Goal: Transaction & Acquisition: Download file/media

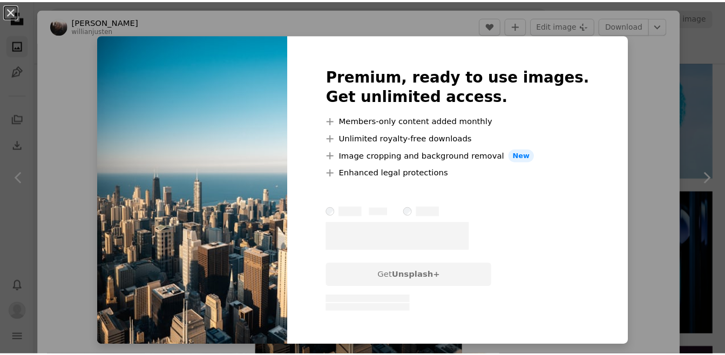
scroll to position [4371, 0]
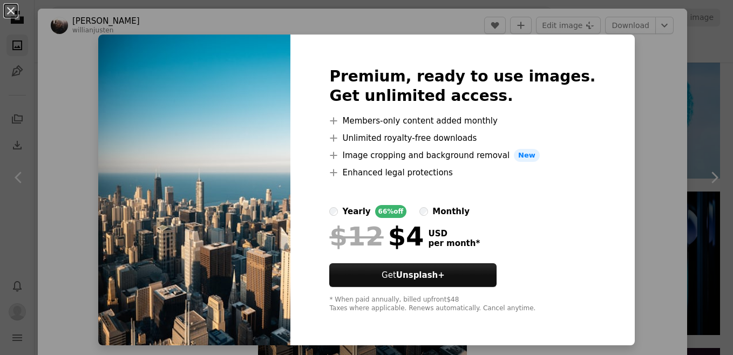
drag, startPoint x: 616, startPoint y: 51, endPoint x: 603, endPoint y: 43, distance: 15.0
click at [615, 51] on div "An X shape Premium, ready to use images. Get unlimited access. A plus sign Memb…" at bounding box center [366, 177] width 733 height 355
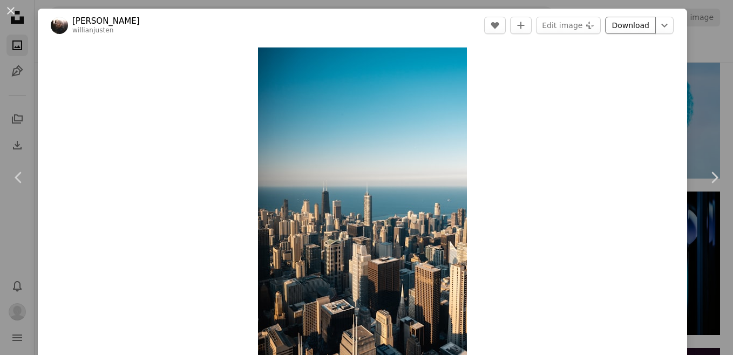
click at [637, 24] on link "Download" at bounding box center [630, 25] width 51 height 17
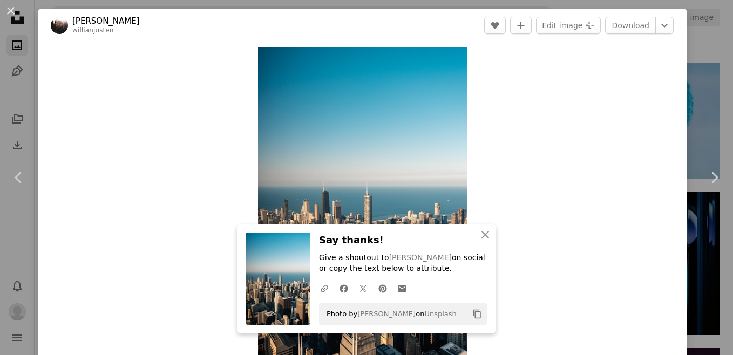
click at [149, 167] on div "Zoom in" at bounding box center [362, 204] width 649 height 324
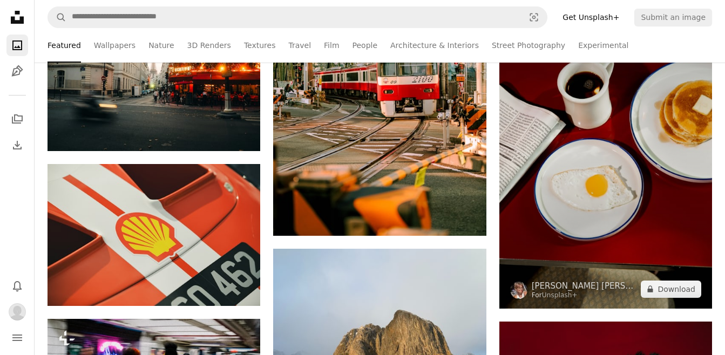
scroll to position [5288, 0]
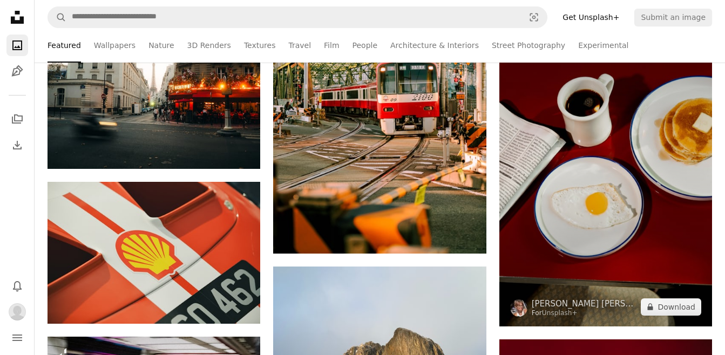
click at [619, 159] on img at bounding box center [605, 166] width 213 height 319
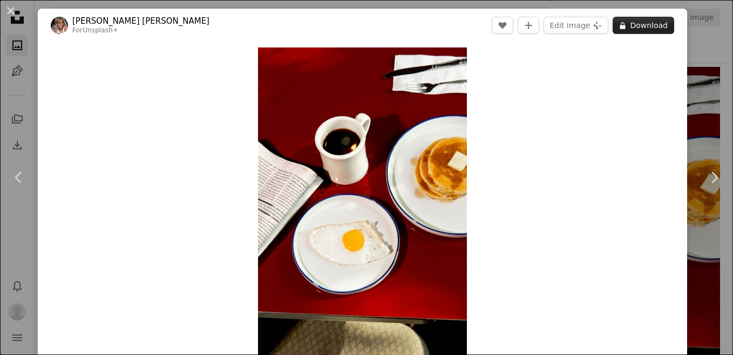
click at [635, 28] on button "A lock Download" at bounding box center [643, 25] width 62 height 17
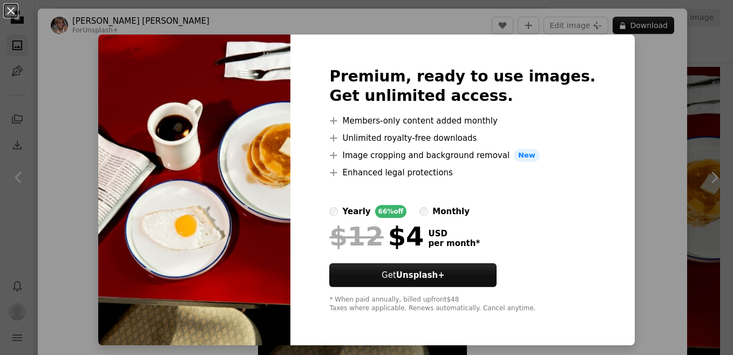
click at [656, 83] on div "An X shape Premium, ready to use images. Get unlimited access. A plus sign Memb…" at bounding box center [366, 177] width 733 height 355
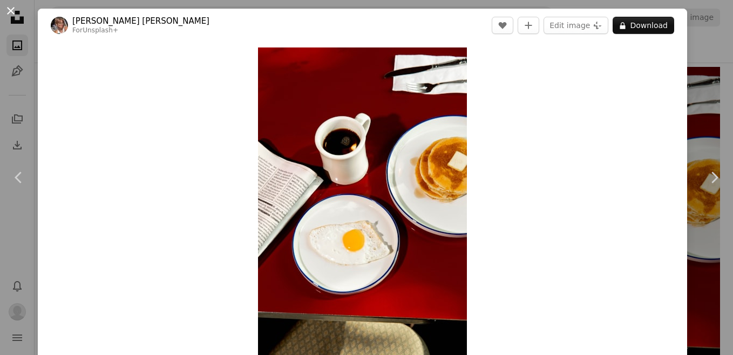
click at [6, 11] on button "An X shape" at bounding box center [10, 10] width 13 height 13
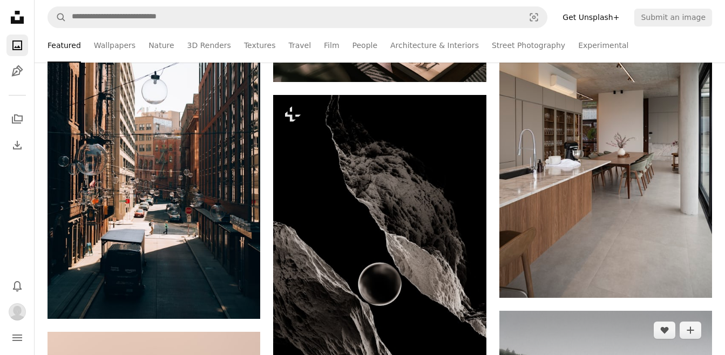
scroll to position [9443, 0]
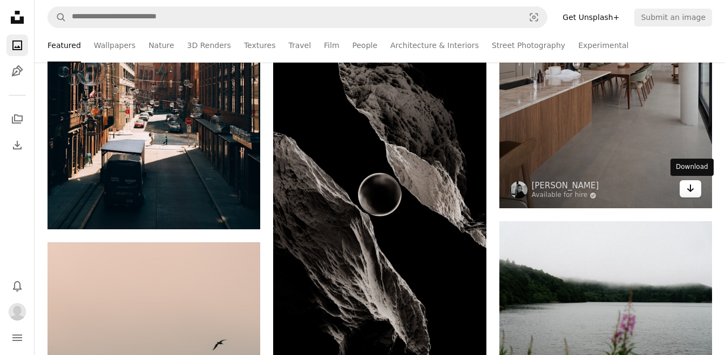
click at [689, 187] on icon "Arrow pointing down" at bounding box center [690, 188] width 9 height 13
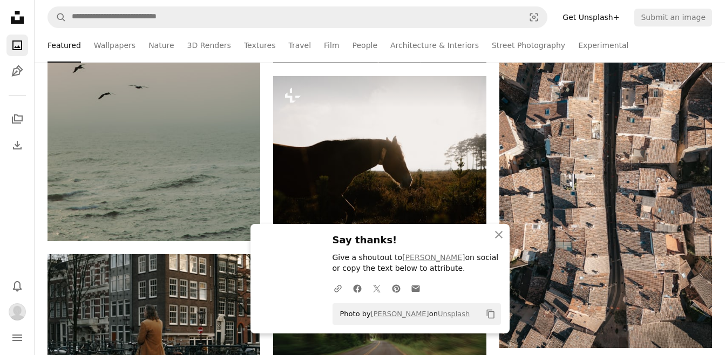
scroll to position [9766, 0]
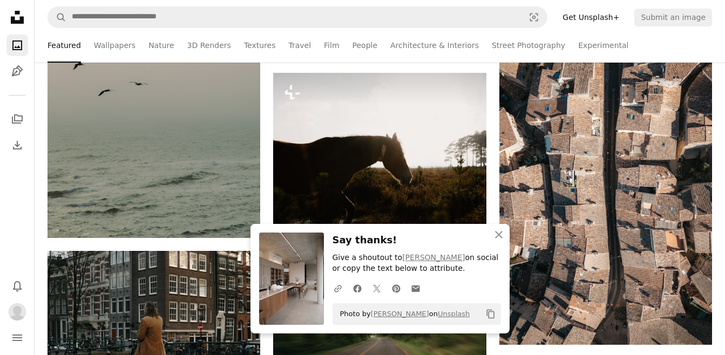
click at [706, 46] on ul "Featured Wallpapers Nature 3D Renders Textures Travel Film People Architecture …" at bounding box center [379, 45] width 664 height 35
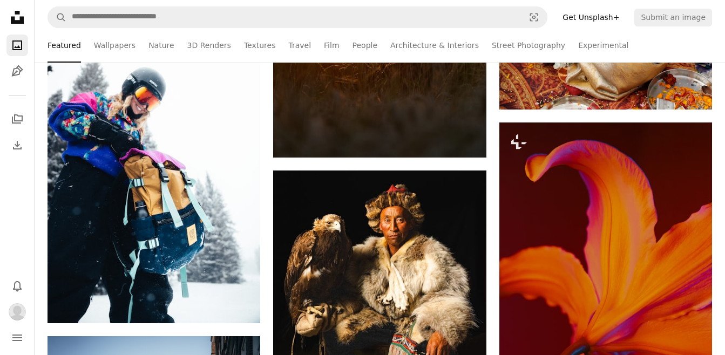
scroll to position [15810, 0]
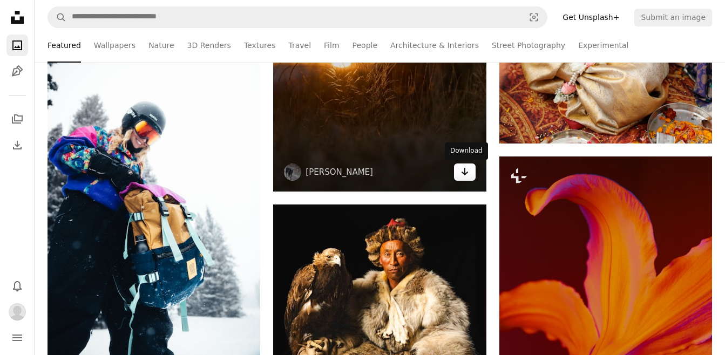
click at [468, 177] on icon "Arrow pointing down" at bounding box center [464, 171] width 9 height 13
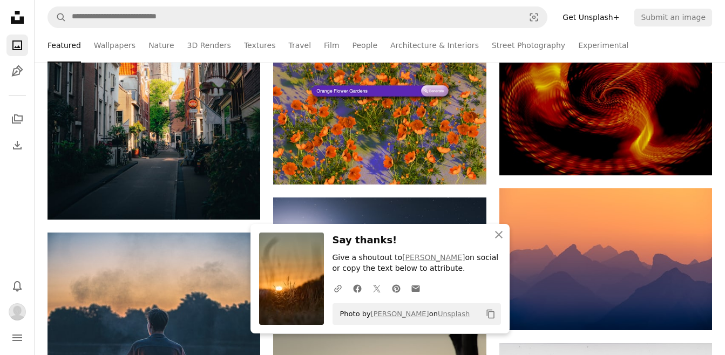
scroll to position [16349, 0]
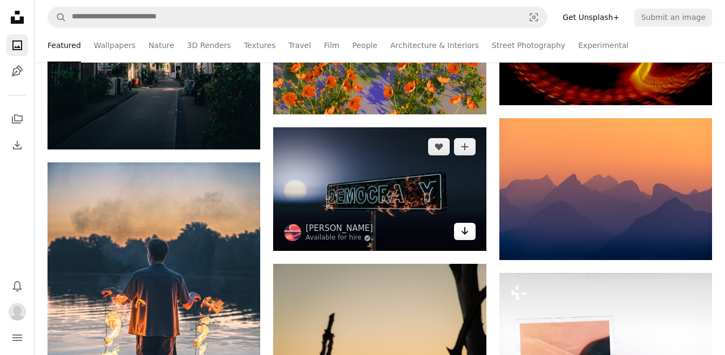
click at [460, 235] on icon "Arrow pointing down" at bounding box center [464, 230] width 9 height 13
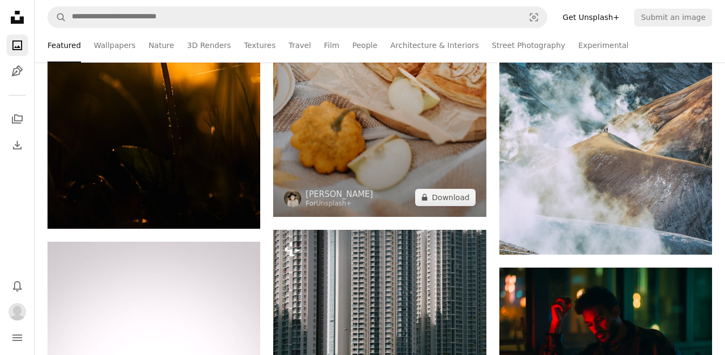
scroll to position [17321, 0]
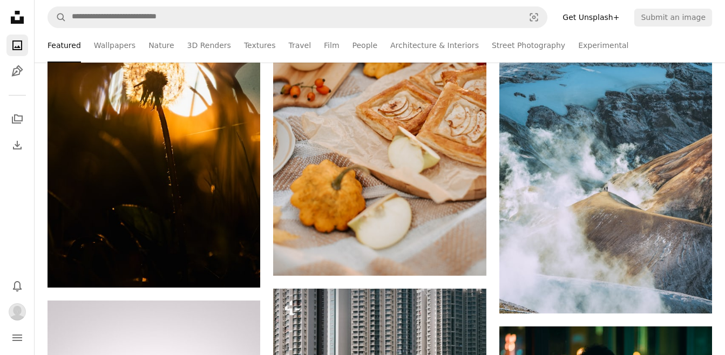
click at [707, 36] on ul "Featured Wallpapers Nature 3D Renders Textures Travel Film People Architecture …" at bounding box center [379, 45] width 664 height 35
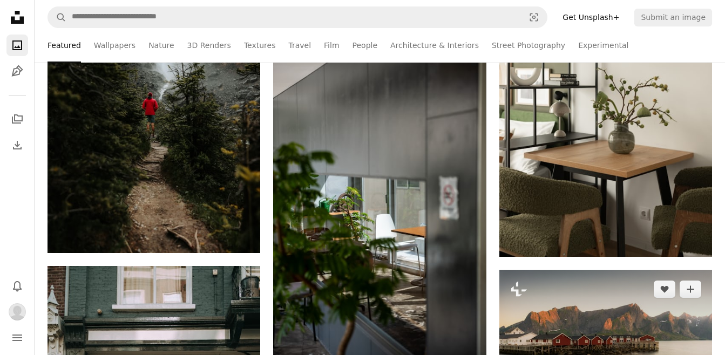
scroll to position [18022, 0]
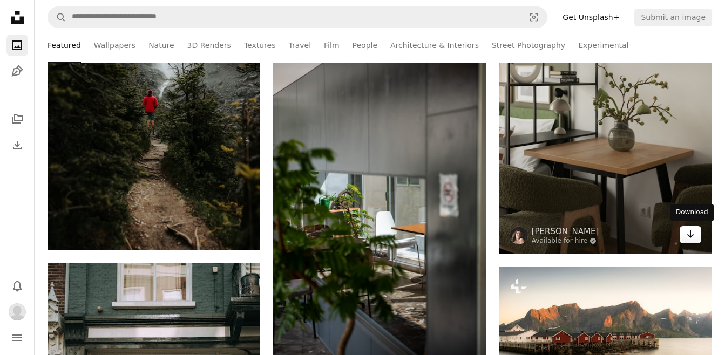
click at [688, 235] on icon "Download" at bounding box center [690, 234] width 7 height 8
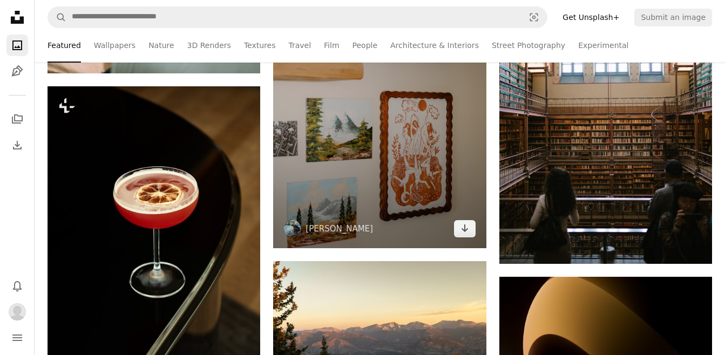
scroll to position [20450, 0]
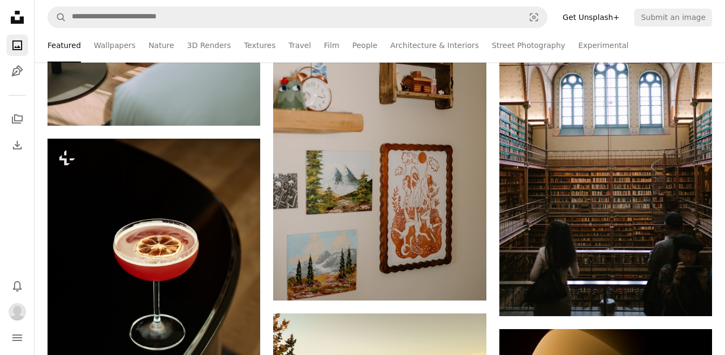
click at [690, 47] on ul "Featured Wallpapers Nature 3D Renders Textures Travel Film People Architecture …" at bounding box center [379, 45] width 664 height 35
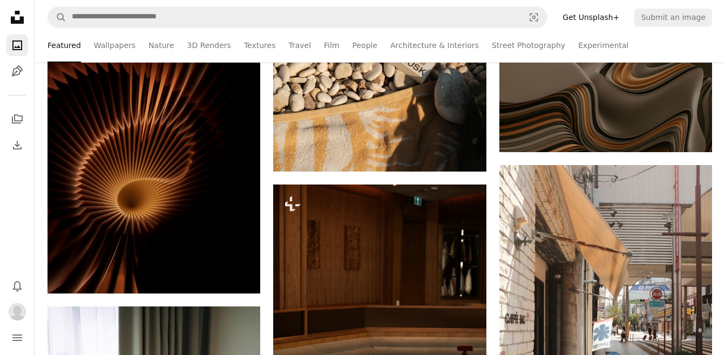
scroll to position [19965, 0]
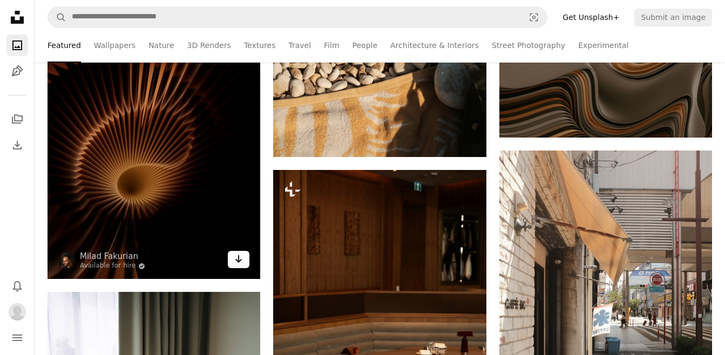
click at [241, 261] on icon "Arrow pointing down" at bounding box center [238, 259] width 9 height 13
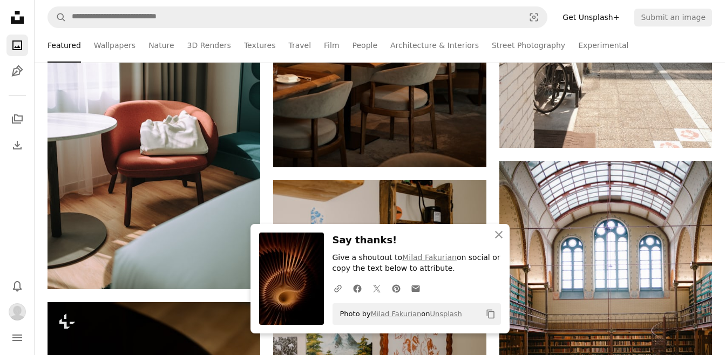
scroll to position [20342, 0]
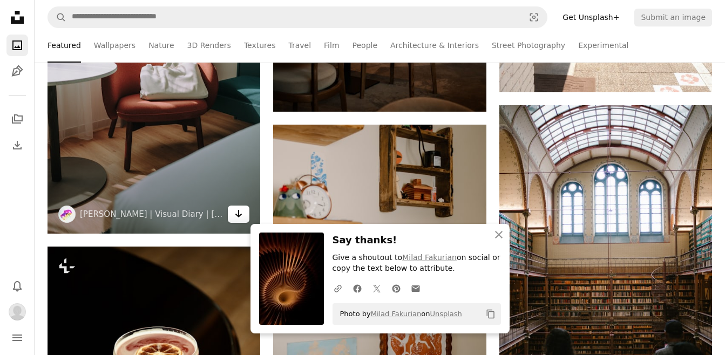
click at [235, 213] on icon "Arrow pointing down" at bounding box center [238, 213] width 9 height 13
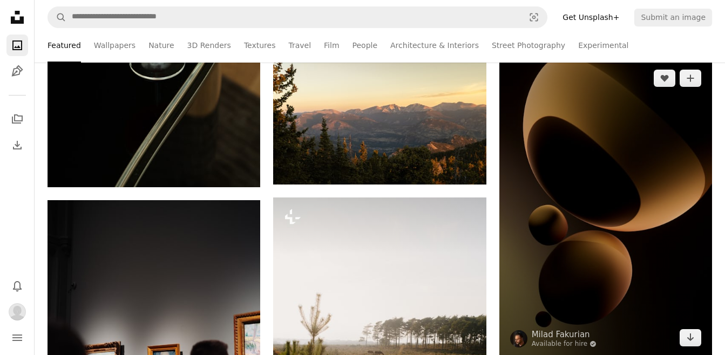
scroll to position [20720, 0]
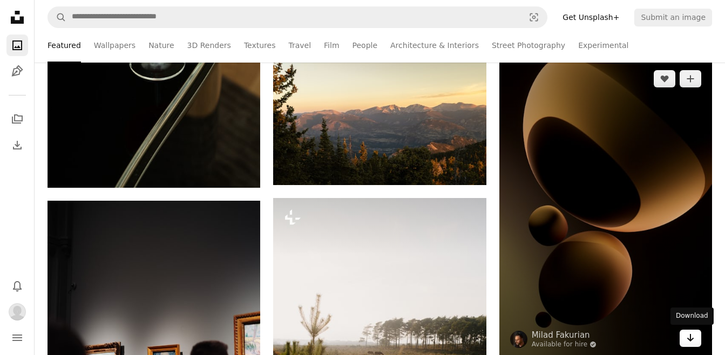
click at [689, 336] on icon "Arrow pointing down" at bounding box center [690, 337] width 9 height 13
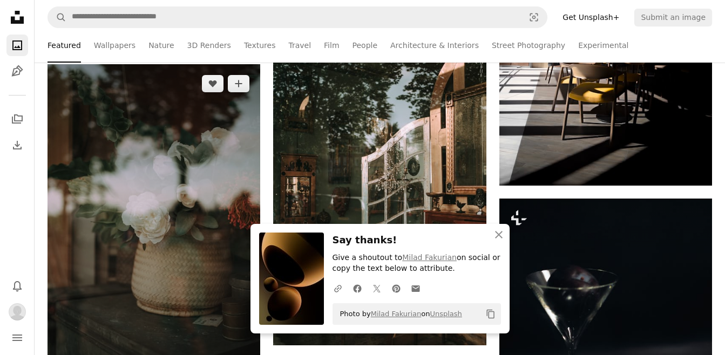
scroll to position [21313, 0]
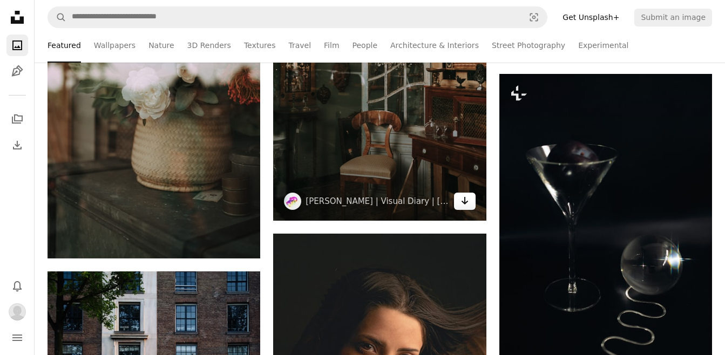
click at [465, 202] on icon "Arrow pointing down" at bounding box center [464, 200] width 9 height 13
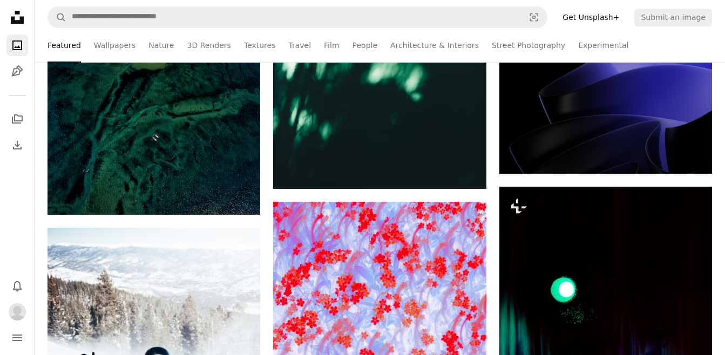
scroll to position [22015, 0]
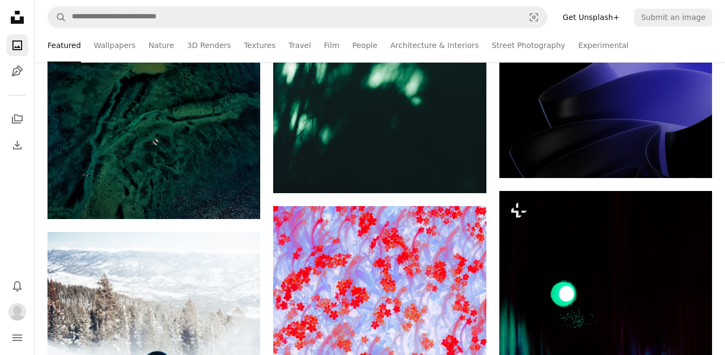
click at [705, 54] on ul "Featured Wallpapers Nature 3D Renders Textures Travel Film People Architecture …" at bounding box center [379, 45] width 664 height 35
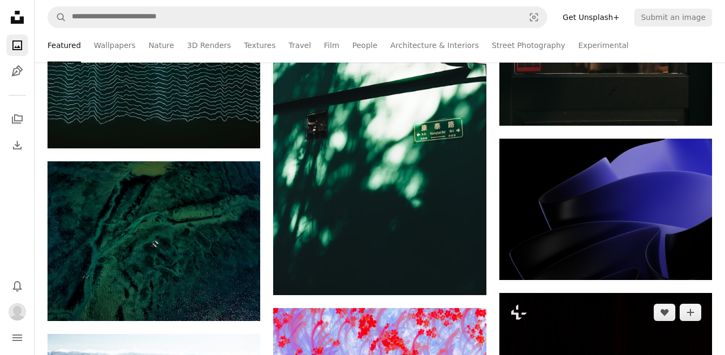
scroll to position [21907, 0]
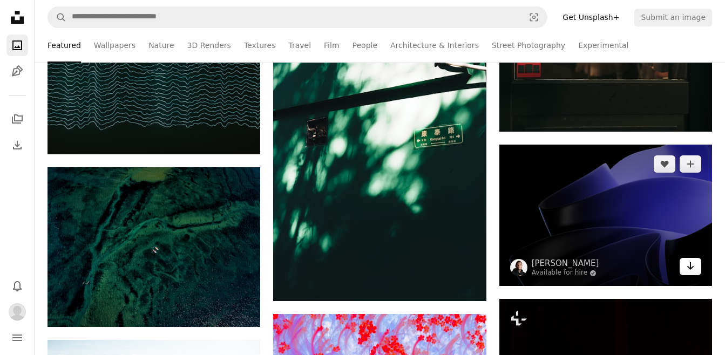
click at [689, 265] on icon "Arrow pointing down" at bounding box center [690, 266] width 9 height 13
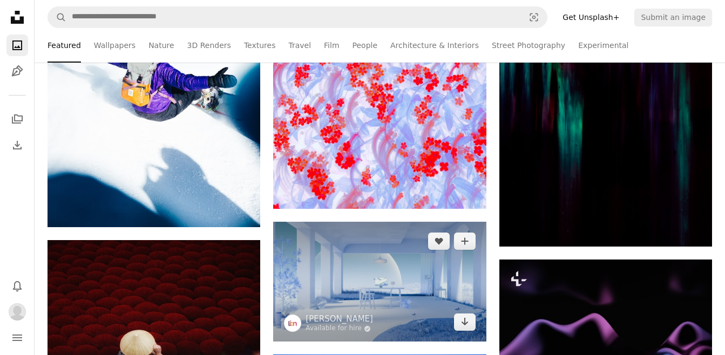
scroll to position [22447, 0]
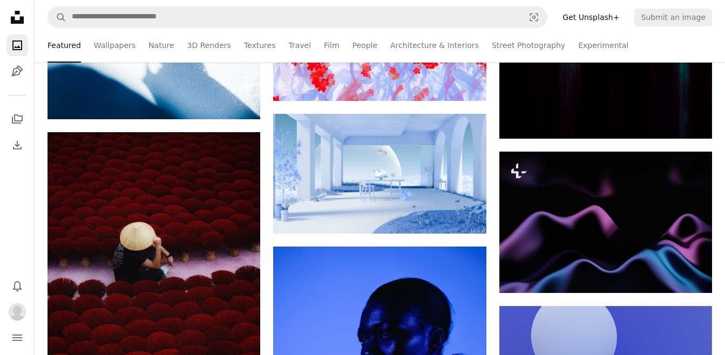
click at [710, 45] on ul "Featured Wallpapers Nature 3D Renders Textures Travel Film People Architecture …" at bounding box center [379, 45] width 664 height 35
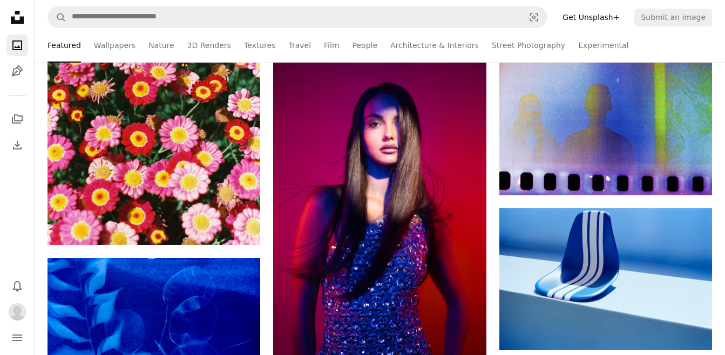
scroll to position [23634, 0]
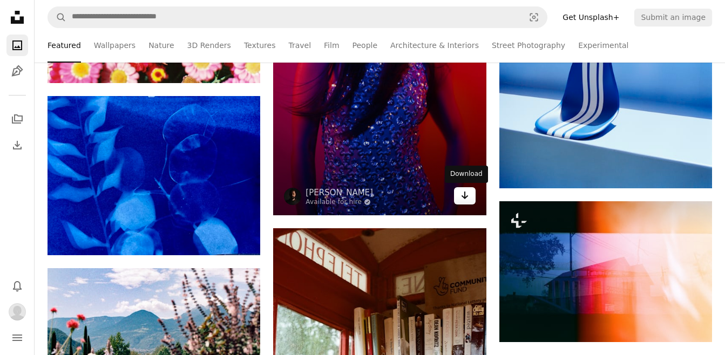
click at [464, 200] on icon "Arrow pointing down" at bounding box center [464, 195] width 9 height 13
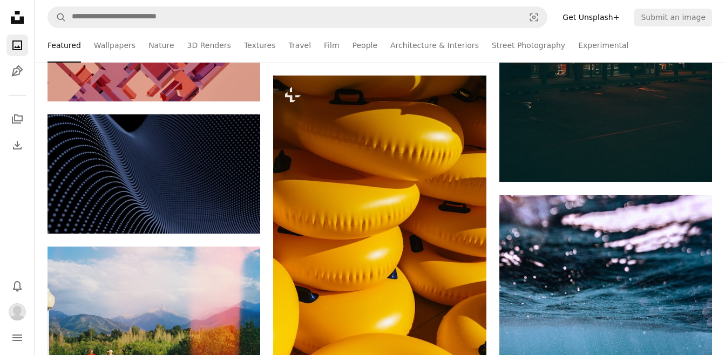
scroll to position [24929, 0]
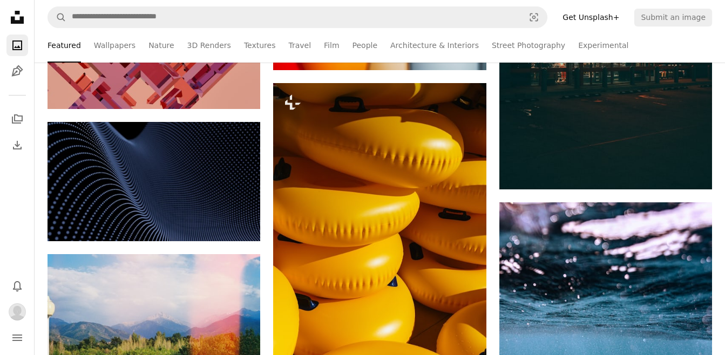
click at [710, 52] on ul "Featured Wallpapers Nature 3D Renders Textures Travel Film People Architecture …" at bounding box center [379, 45] width 664 height 35
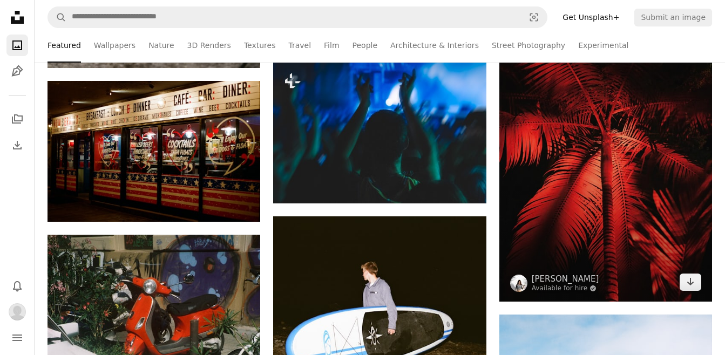
scroll to position [25630, 0]
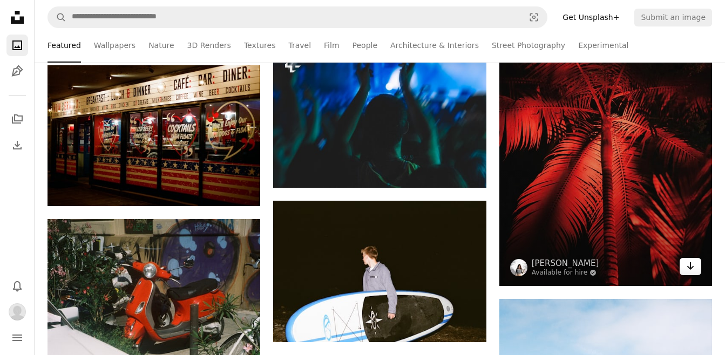
drag, startPoint x: 690, startPoint y: 267, endPoint x: 685, endPoint y: 267, distance: 5.4
click at [690, 267] on icon "Download" at bounding box center [690, 266] width 7 height 8
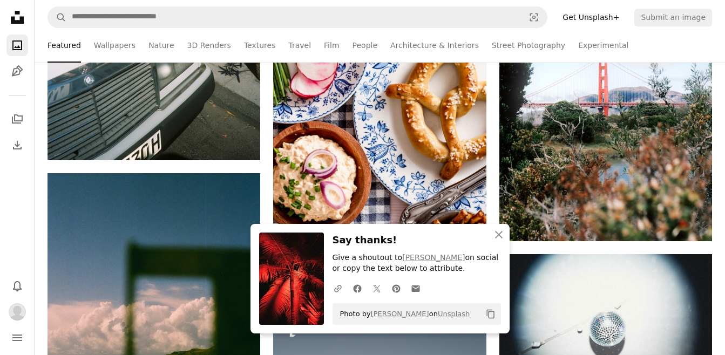
scroll to position [26170, 0]
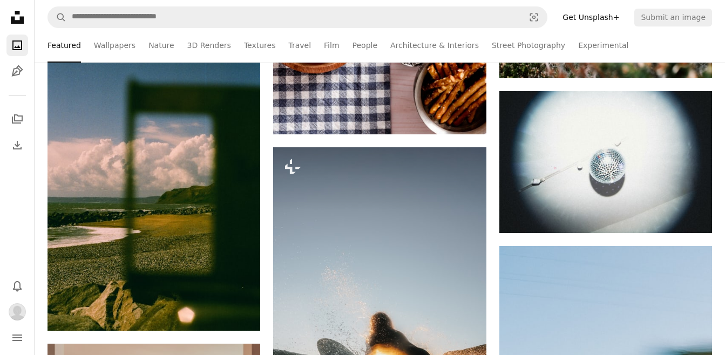
click at [712, 44] on div "Featured Wallpapers Nature 3D Renders Textures Travel Film People Architecture …" at bounding box center [380, 45] width 690 height 35
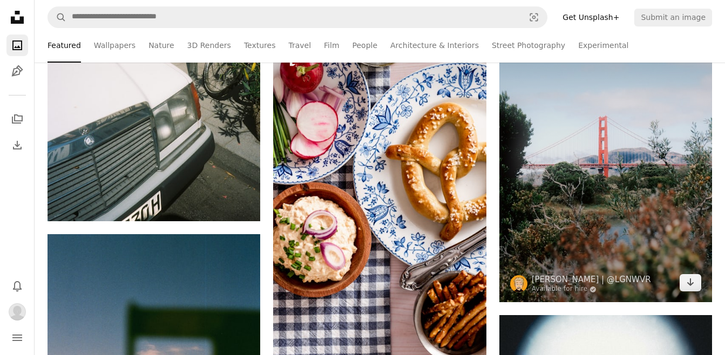
scroll to position [26008, 0]
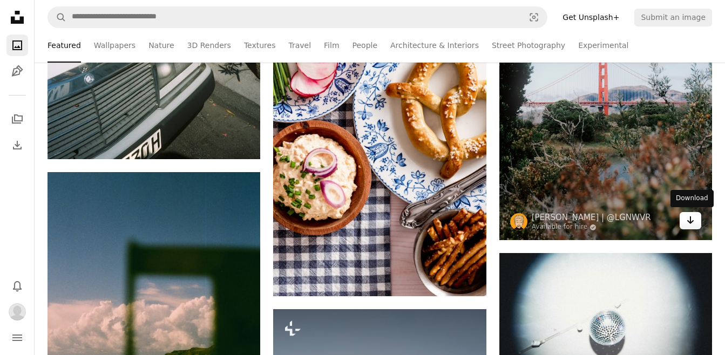
click at [689, 220] on icon "Arrow pointing down" at bounding box center [690, 220] width 9 height 13
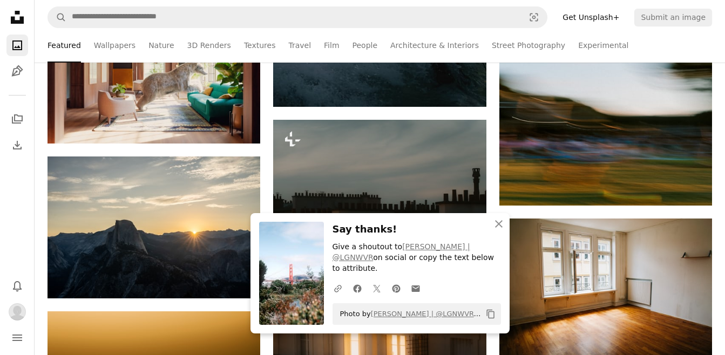
scroll to position [26601, 0]
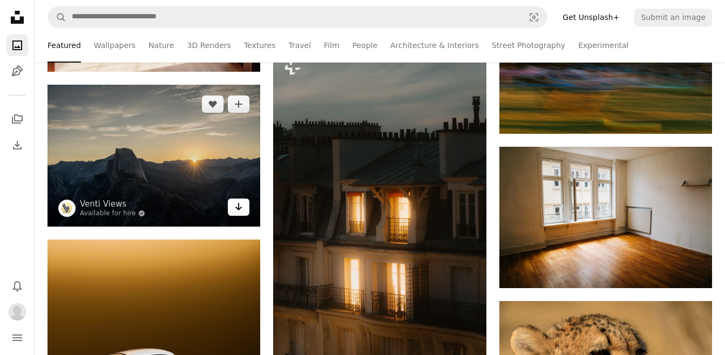
click at [237, 201] on icon "Arrow pointing down" at bounding box center [238, 206] width 9 height 13
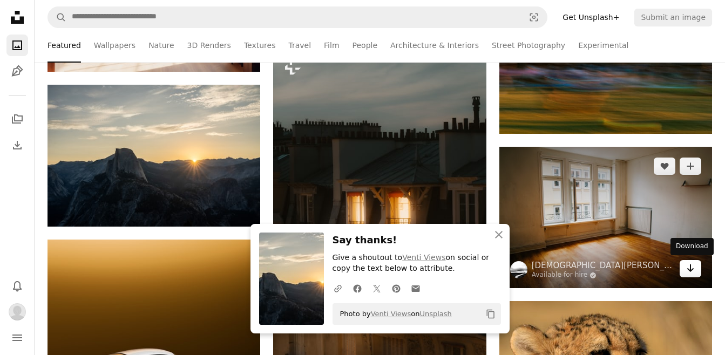
click at [689, 269] on icon "Download" at bounding box center [690, 268] width 7 height 8
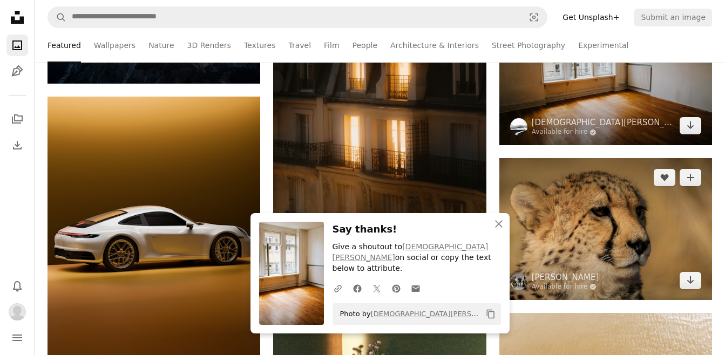
scroll to position [26763, 0]
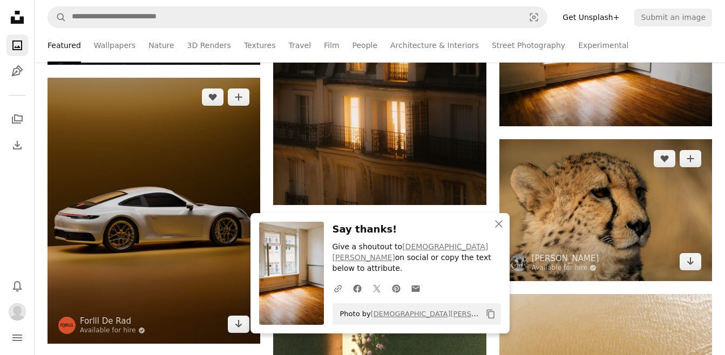
click at [688, 261] on icon "Arrow pointing down" at bounding box center [690, 261] width 9 height 13
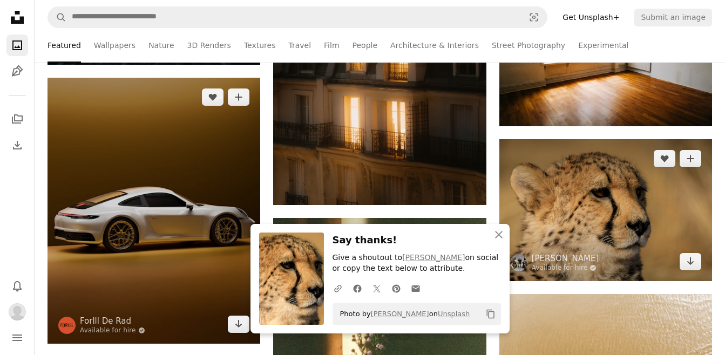
scroll to position [26817, 0]
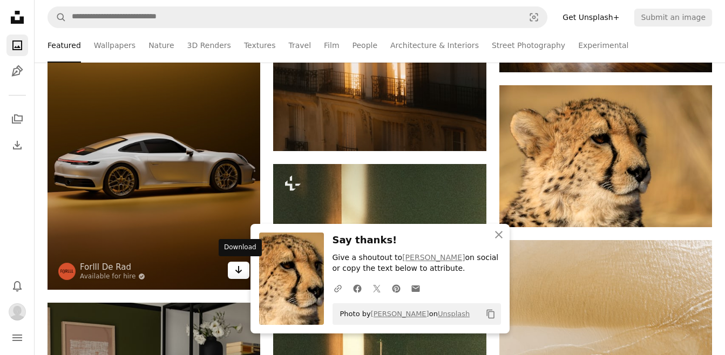
click at [237, 267] on icon "Arrow pointing down" at bounding box center [238, 269] width 9 height 13
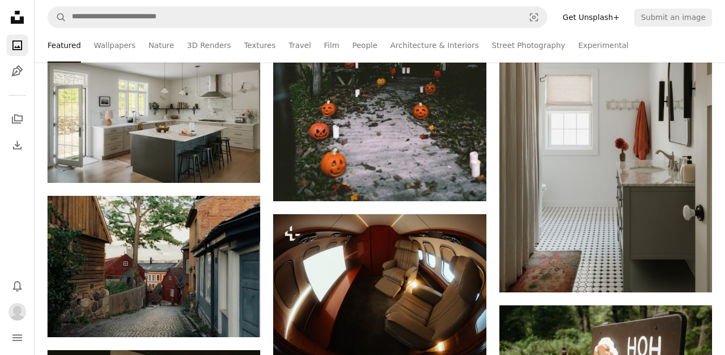
scroll to position [27087, 0]
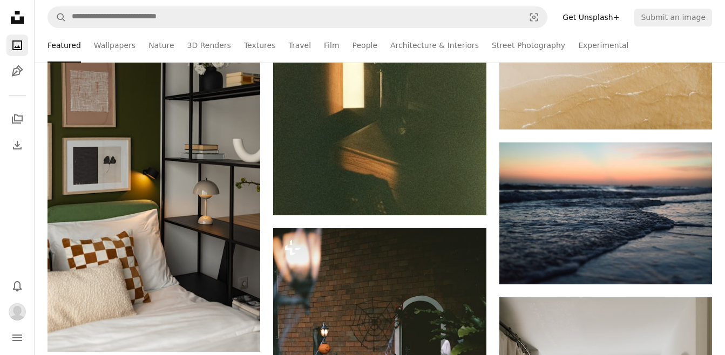
click at [689, 51] on ul "Featured Wallpapers Nature 3D Renders Textures Travel Film People Architecture …" at bounding box center [379, 45] width 664 height 35
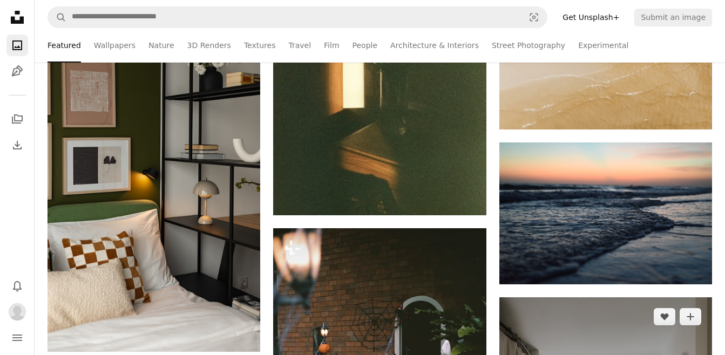
scroll to position [27195, 0]
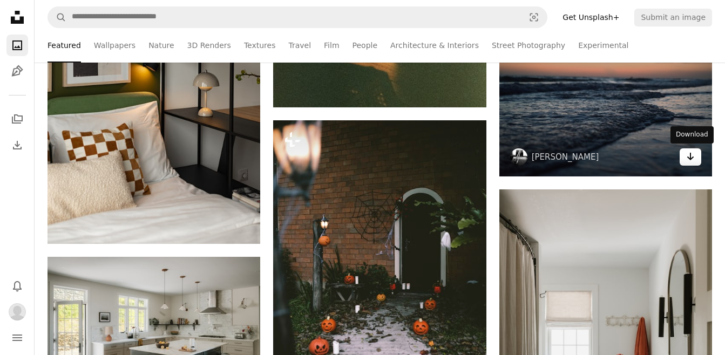
click at [689, 163] on link "Arrow pointing down" at bounding box center [690, 156] width 22 height 17
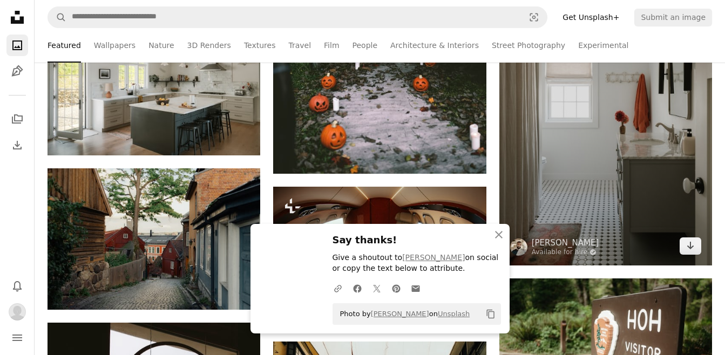
scroll to position [27465, 0]
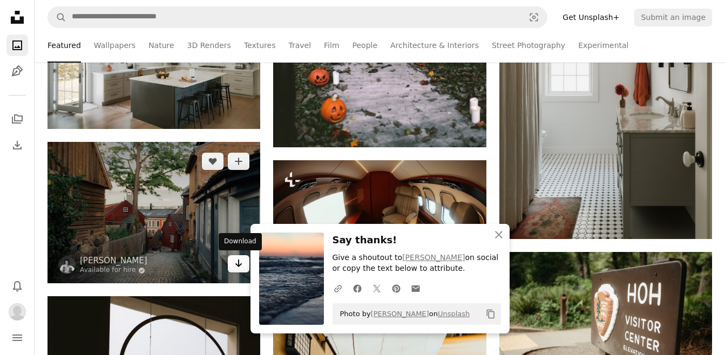
drag, startPoint x: 238, startPoint y: 263, endPoint x: 243, endPoint y: 261, distance: 6.0
click at [238, 263] on icon "Arrow pointing down" at bounding box center [238, 263] width 9 height 13
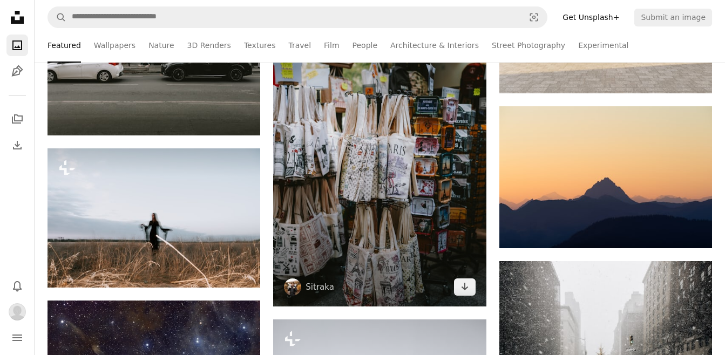
scroll to position [28382, 0]
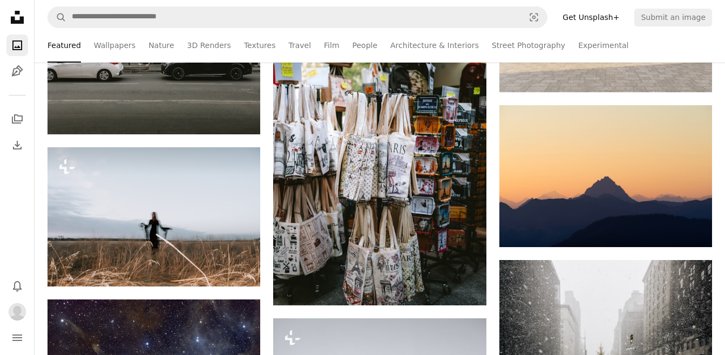
click at [704, 39] on ul "Featured Wallpapers Nature 3D Renders Textures Travel Film People Architecture …" at bounding box center [379, 45] width 664 height 35
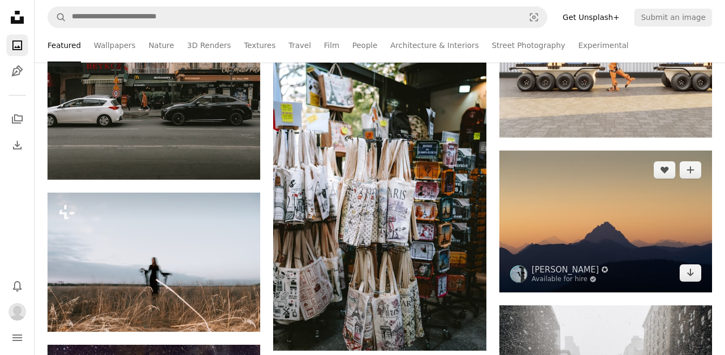
scroll to position [28328, 0]
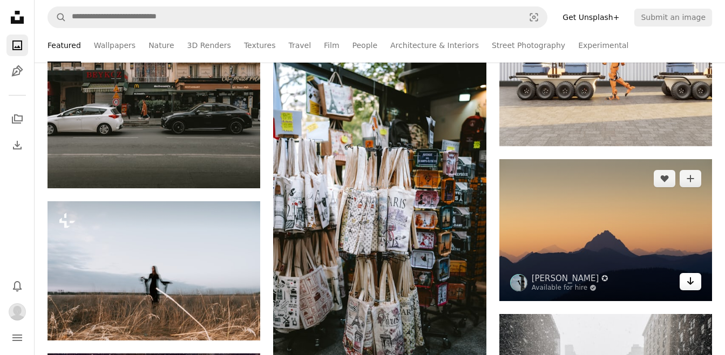
click at [689, 280] on icon "Arrow pointing down" at bounding box center [690, 281] width 9 height 13
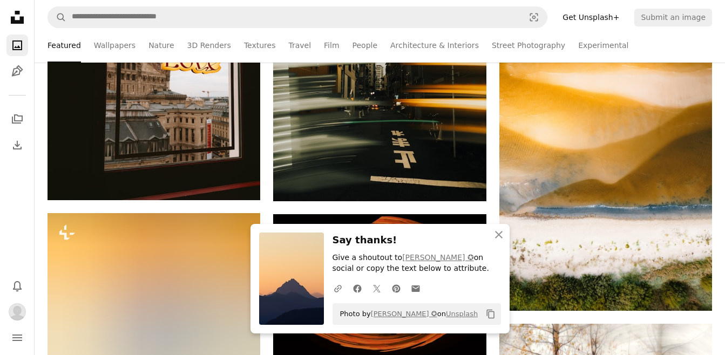
scroll to position [27842, 0]
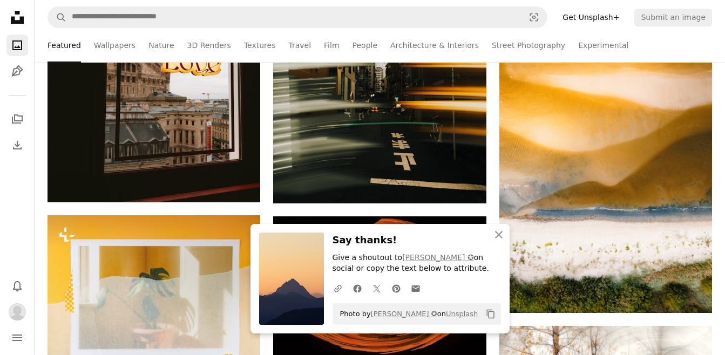
click at [701, 45] on ul "Featured Wallpapers Nature 3D Renders Textures Travel Film People Architecture …" at bounding box center [379, 45] width 664 height 35
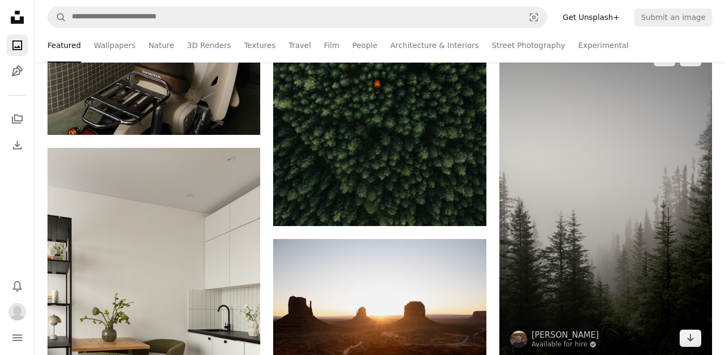
scroll to position [29407, 0]
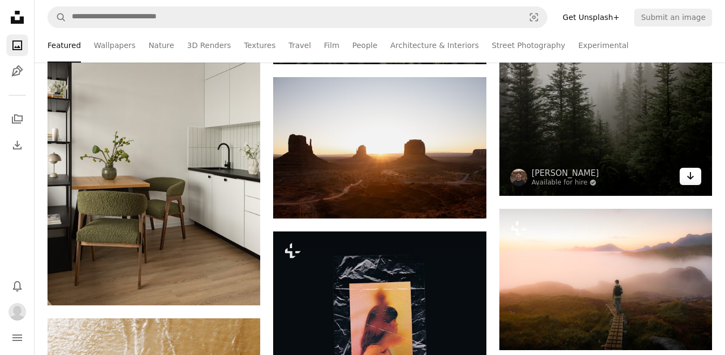
click at [690, 177] on icon "Download" at bounding box center [690, 176] width 7 height 8
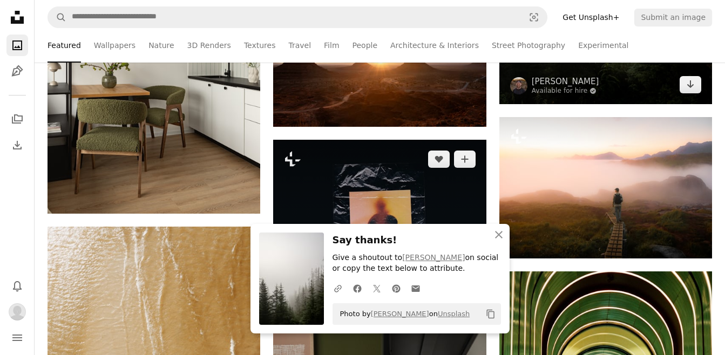
scroll to position [29515, 0]
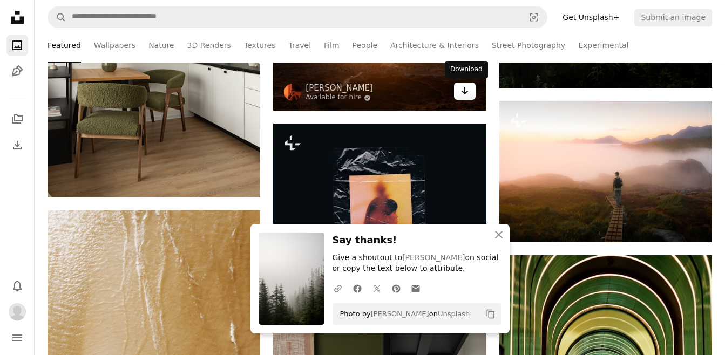
click at [467, 95] on icon "Arrow pointing down" at bounding box center [464, 90] width 9 height 13
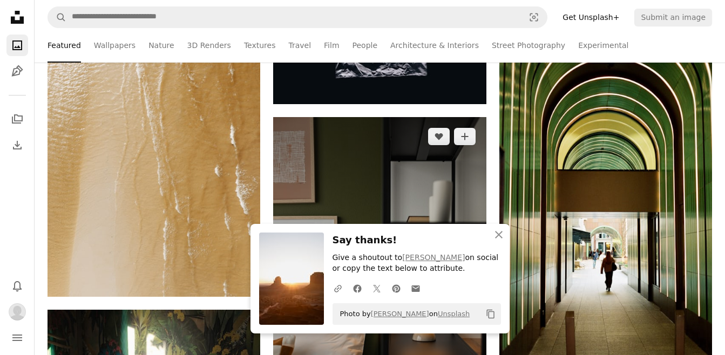
scroll to position [29731, 0]
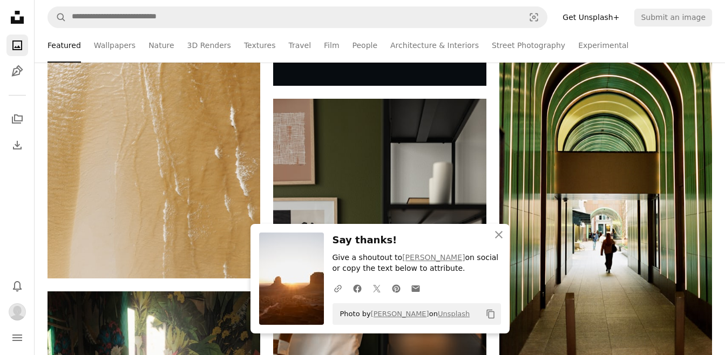
click at [710, 37] on ul "Featured Wallpapers Nature 3D Renders Textures Travel Film People Architecture …" at bounding box center [379, 45] width 664 height 35
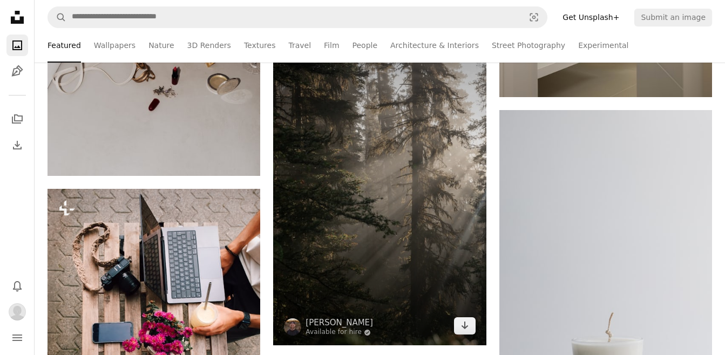
scroll to position [31080, 0]
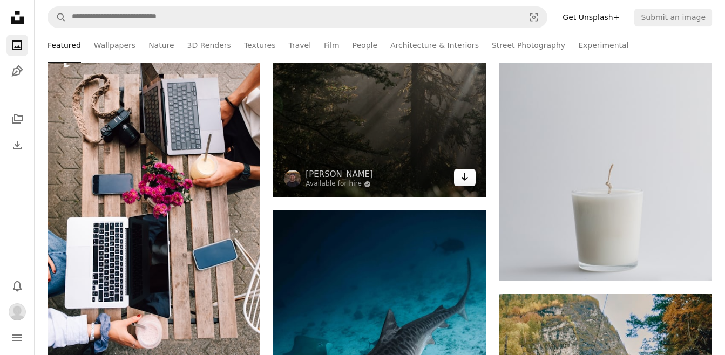
click at [469, 176] on link "Arrow pointing down" at bounding box center [465, 177] width 22 height 17
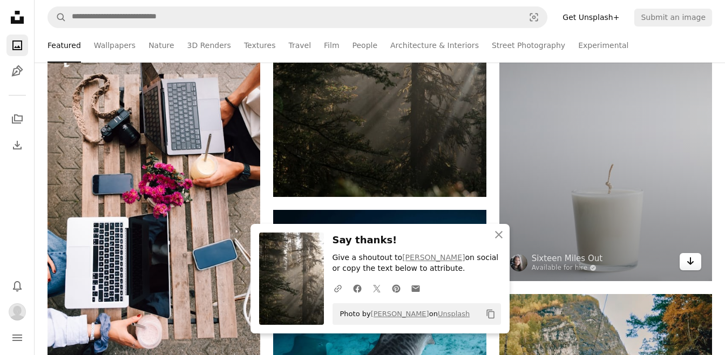
click at [690, 261] on icon "Download" at bounding box center [690, 261] width 7 height 8
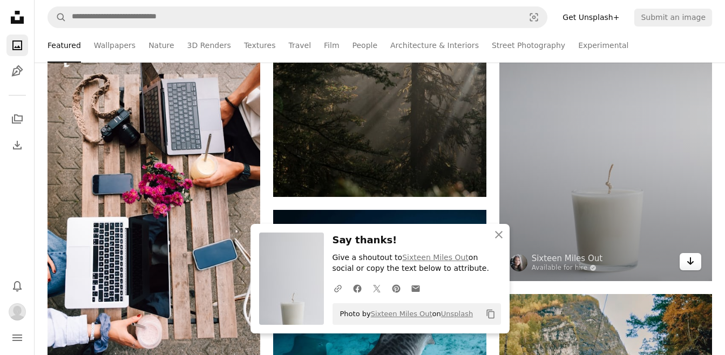
click at [693, 262] on icon "Arrow pointing down" at bounding box center [690, 261] width 9 height 13
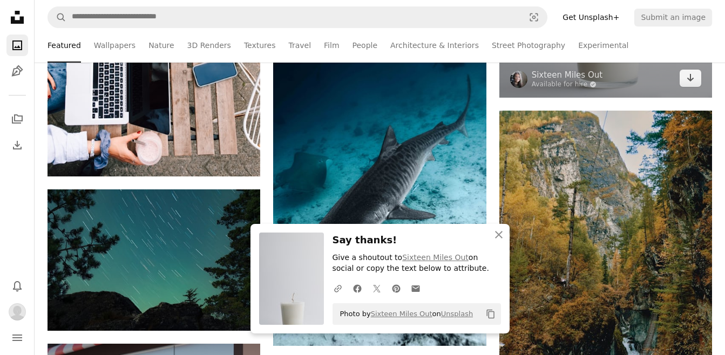
scroll to position [31296, 0]
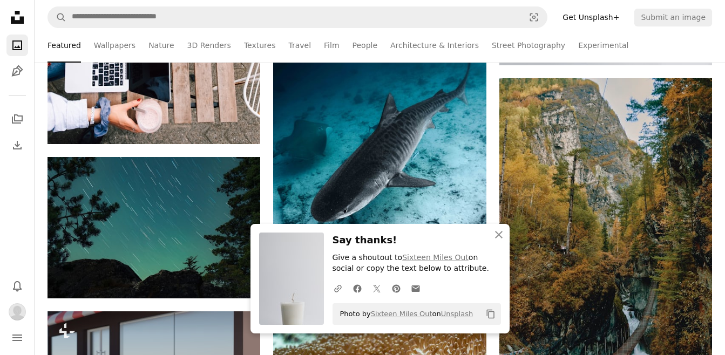
click at [710, 52] on ul "Featured Wallpapers Nature 3D Renders Textures Travel Film People Architecture …" at bounding box center [379, 45] width 664 height 35
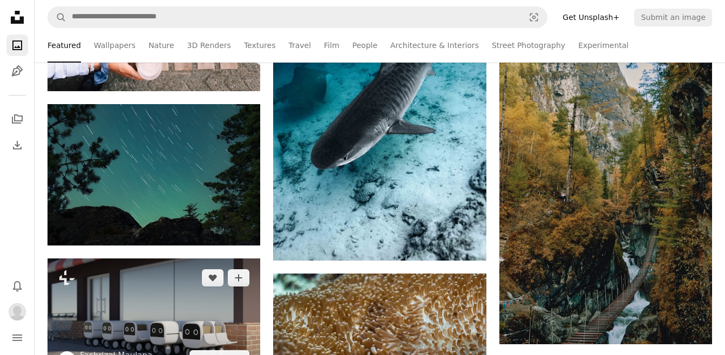
scroll to position [31404, 0]
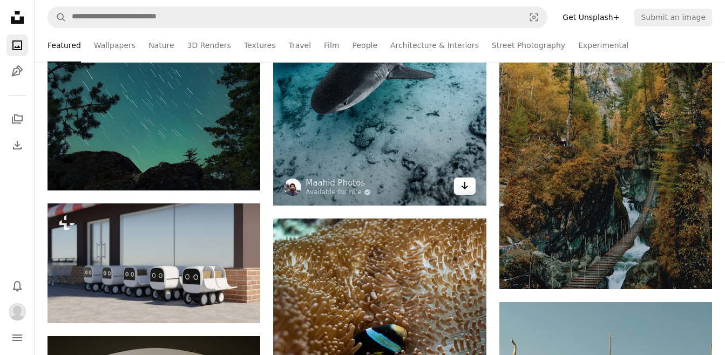
click at [464, 185] on icon "Download" at bounding box center [464, 186] width 7 height 8
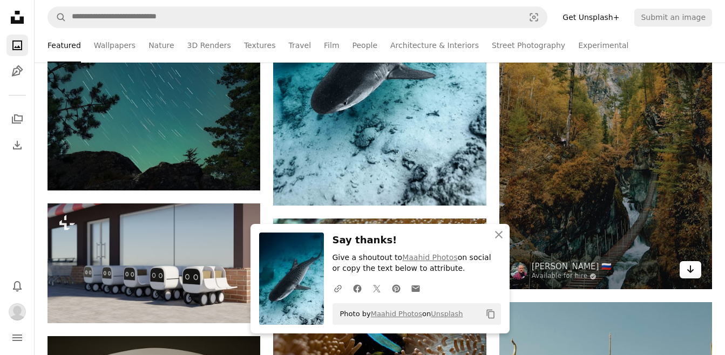
click at [691, 269] on icon "Download" at bounding box center [690, 269] width 7 height 8
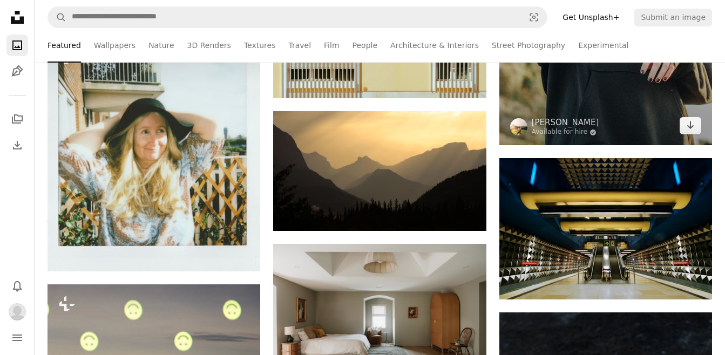
scroll to position [32609, 0]
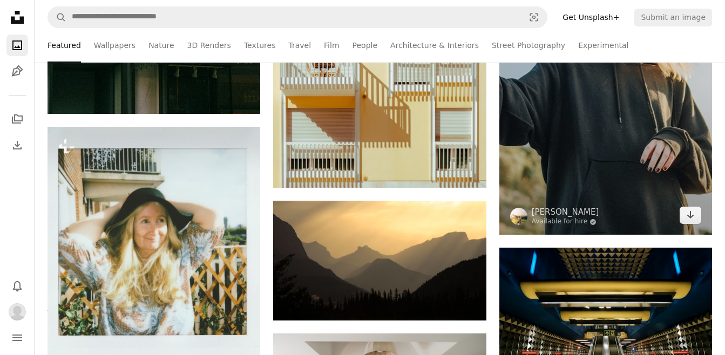
click at [704, 46] on ul "Featured Wallpapers Nature 3D Renders Textures Travel Film People Architecture …" at bounding box center [379, 45] width 664 height 35
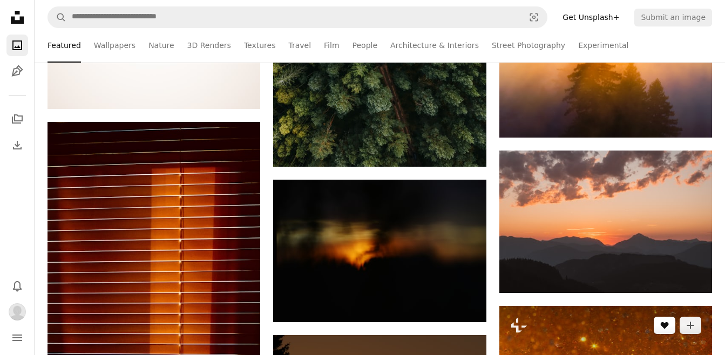
scroll to position [33400, 0]
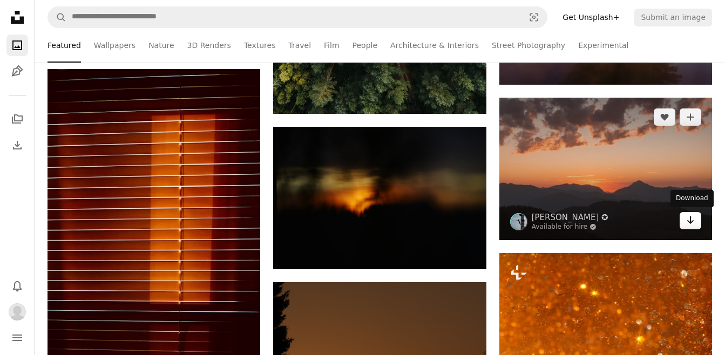
click at [691, 222] on icon "Download" at bounding box center [690, 220] width 7 height 8
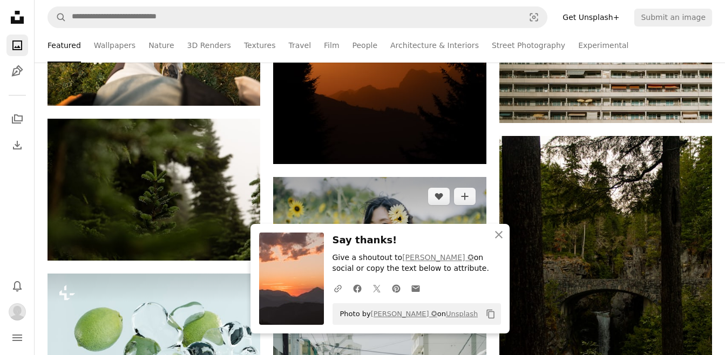
scroll to position [33886, 0]
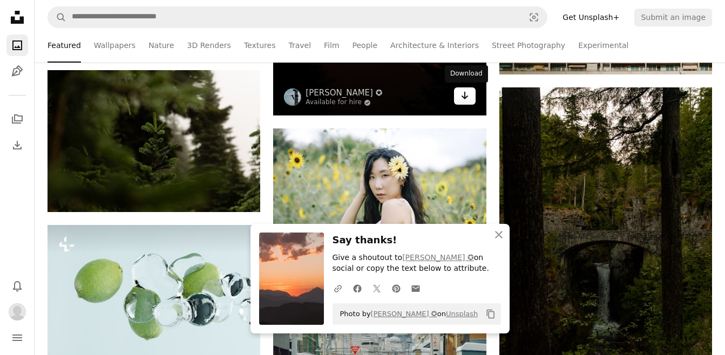
click at [463, 99] on icon "Arrow pointing down" at bounding box center [464, 95] width 9 height 13
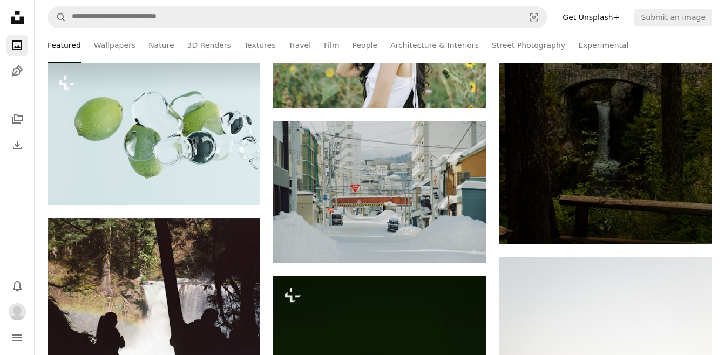
scroll to position [34425, 0]
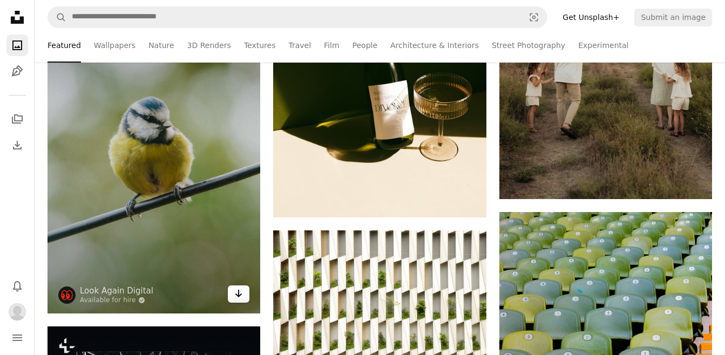
click at [241, 292] on icon "Arrow pointing down" at bounding box center [238, 293] width 9 height 13
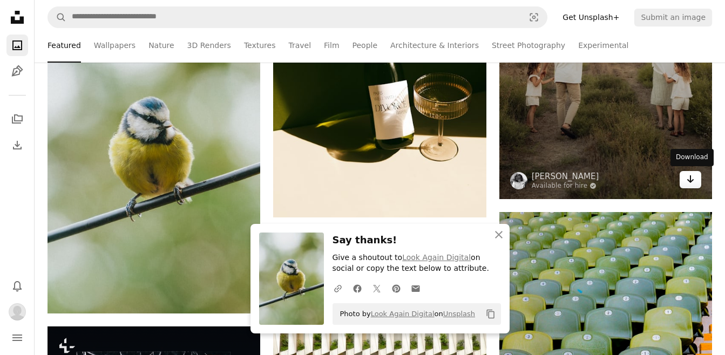
click at [691, 180] on icon "Download" at bounding box center [690, 179] width 7 height 8
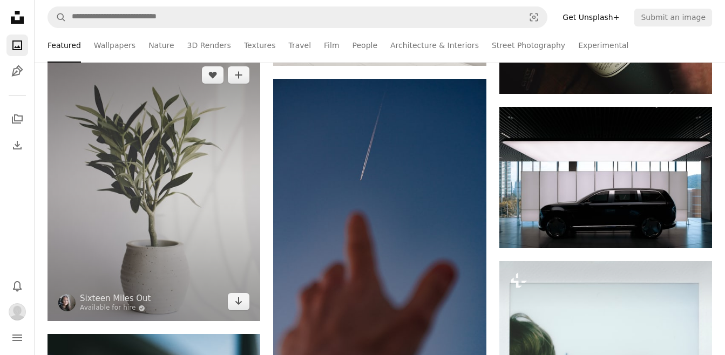
scroll to position [35127, 0]
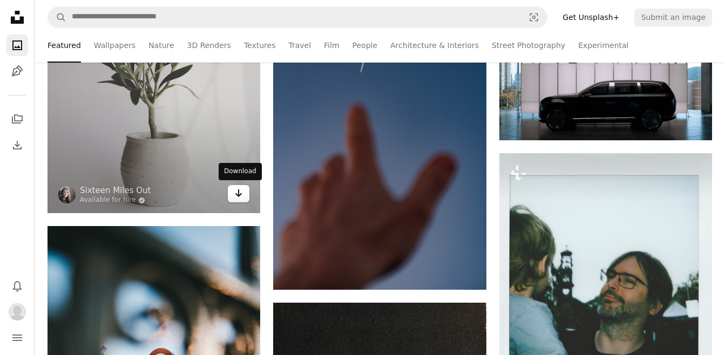
drag, startPoint x: 240, startPoint y: 192, endPoint x: 248, endPoint y: 195, distance: 9.2
click at [240, 192] on icon "Arrow pointing down" at bounding box center [238, 193] width 9 height 13
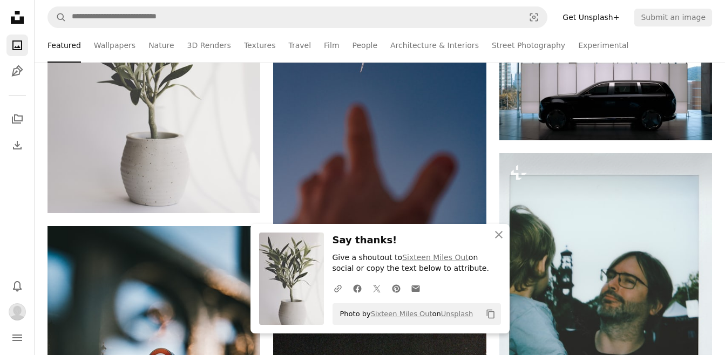
click at [691, 35] on ul "Featured Wallpapers Nature 3D Renders Textures Travel Film People Architecture …" at bounding box center [379, 45] width 664 height 35
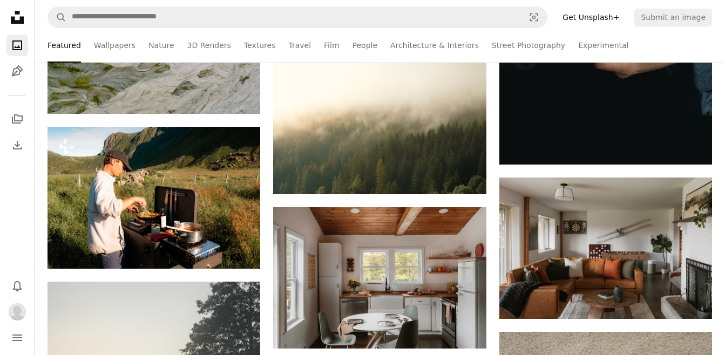
scroll to position [36584, 0]
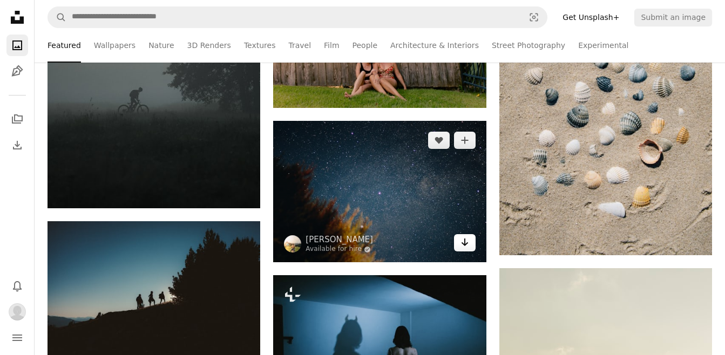
click at [466, 246] on icon "Arrow pointing down" at bounding box center [464, 242] width 9 height 13
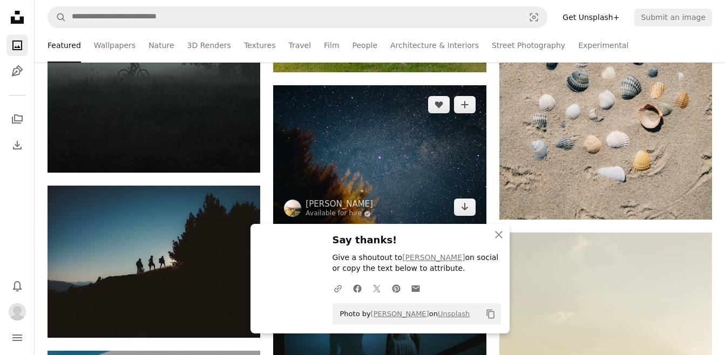
scroll to position [36746, 0]
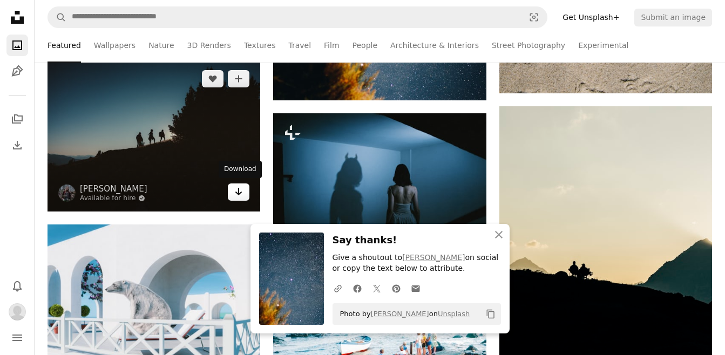
click at [241, 192] on icon "Download" at bounding box center [238, 192] width 7 height 8
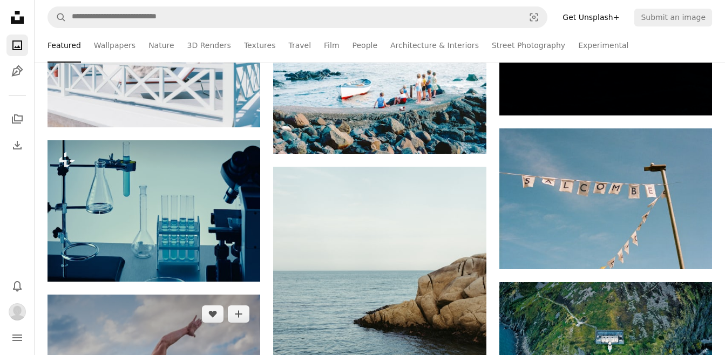
scroll to position [37123, 0]
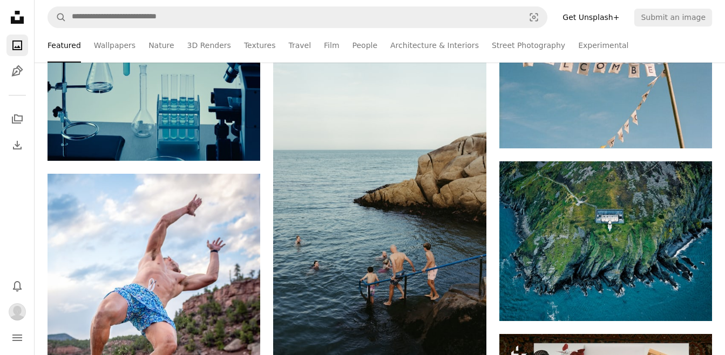
click at [676, 39] on ul "Featured Wallpapers Nature 3D Renders Textures Travel Film People Architecture …" at bounding box center [379, 45] width 664 height 35
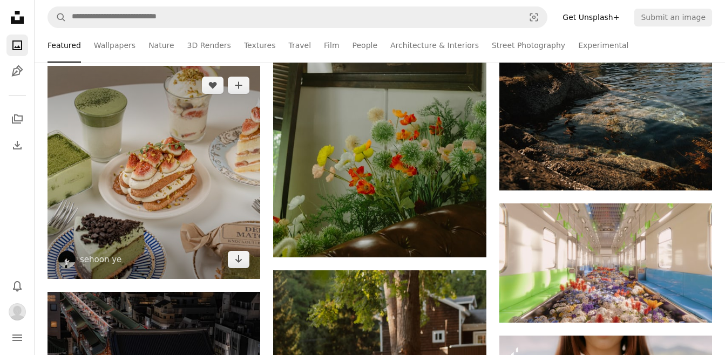
scroll to position [37933, 0]
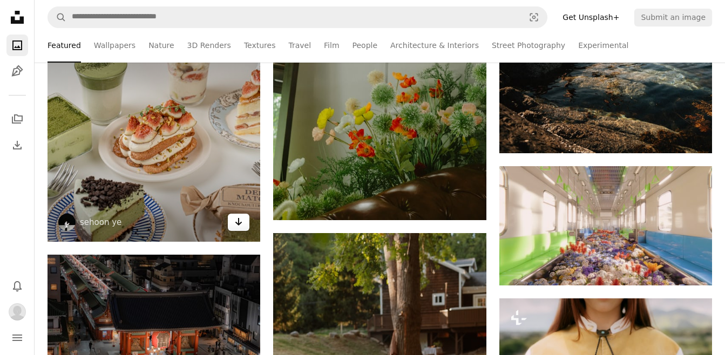
click at [238, 222] on icon "Download" at bounding box center [238, 222] width 7 height 8
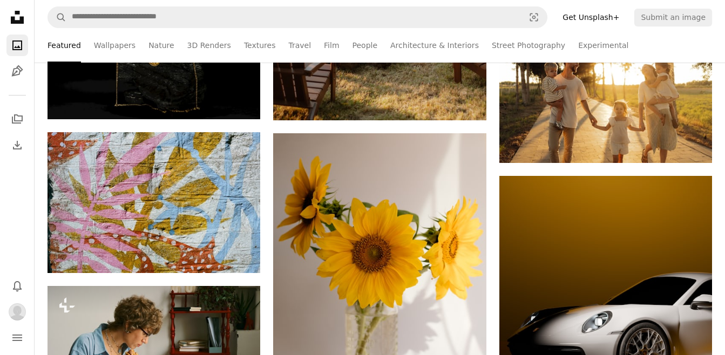
scroll to position [38310, 0]
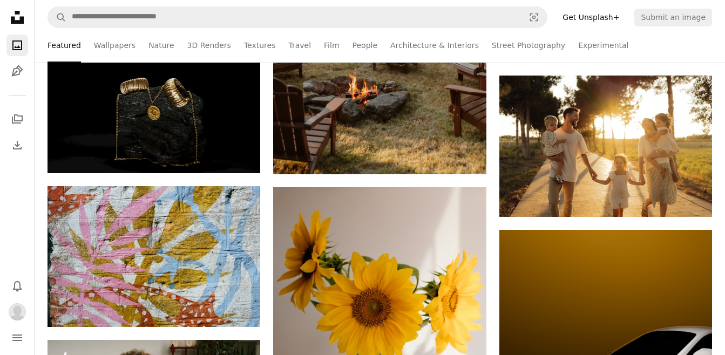
click at [694, 45] on ul "Featured Wallpapers Nature 3D Renders Textures Travel Film People Architecture …" at bounding box center [379, 45] width 664 height 35
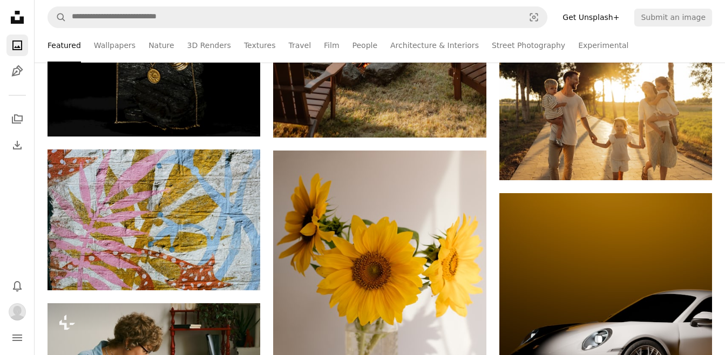
scroll to position [38472, 0]
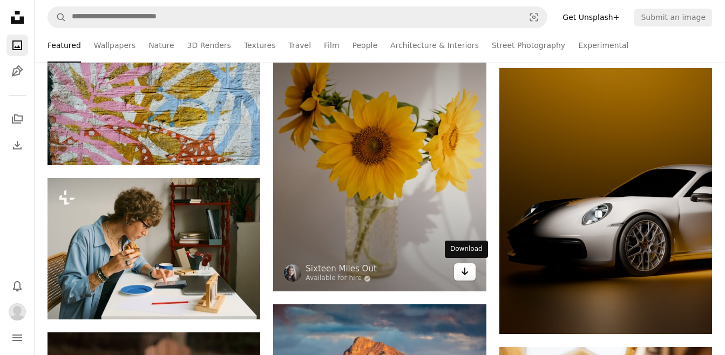
click at [464, 271] on icon "Arrow pointing down" at bounding box center [464, 271] width 9 height 13
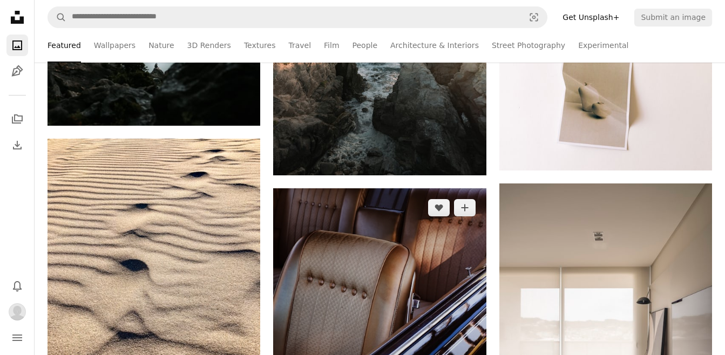
scroll to position [39389, 0]
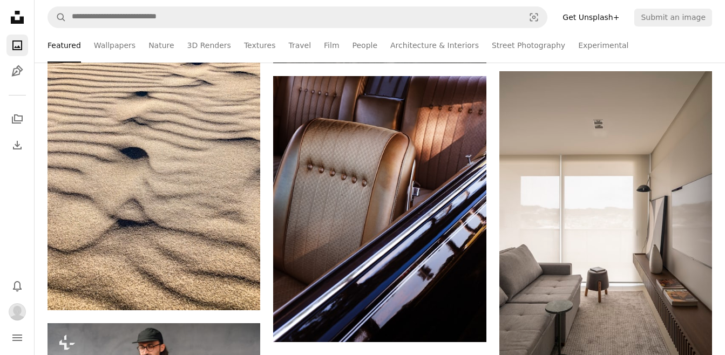
click at [715, 47] on div "Featured Wallpapers Nature 3D Renders Textures Travel Film People Architecture …" at bounding box center [380, 45] width 690 height 35
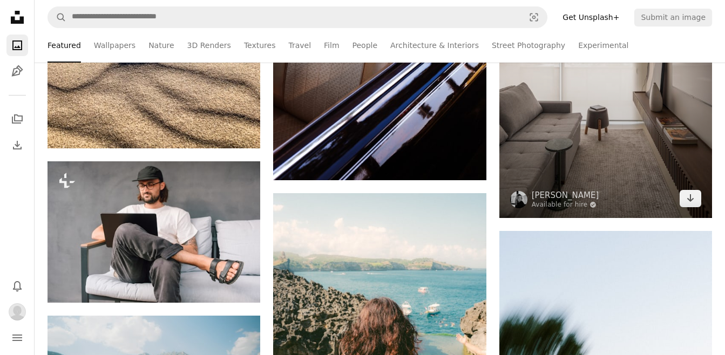
scroll to position [39659, 0]
